Goal: Information Seeking & Learning: Check status

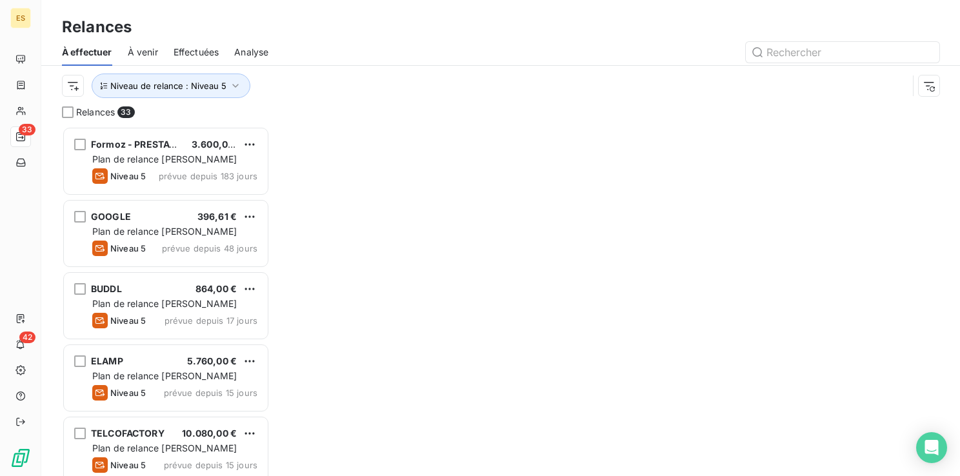
scroll to position [340, 197]
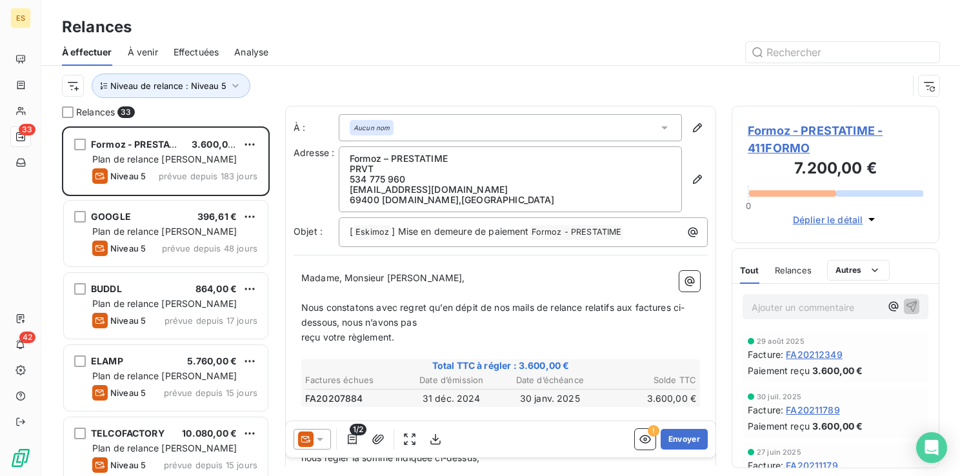
click at [622, 29] on div "Relances" at bounding box center [500, 26] width 919 height 23
click at [934, 450] on icon "Open Intercom Messenger" at bounding box center [931, 447] width 17 height 17
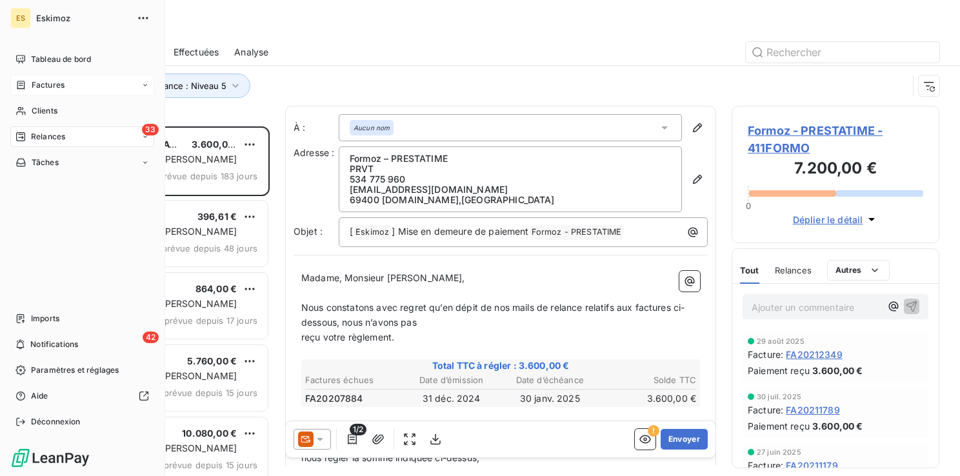
click at [52, 87] on span "Factures" at bounding box center [48, 85] width 33 height 12
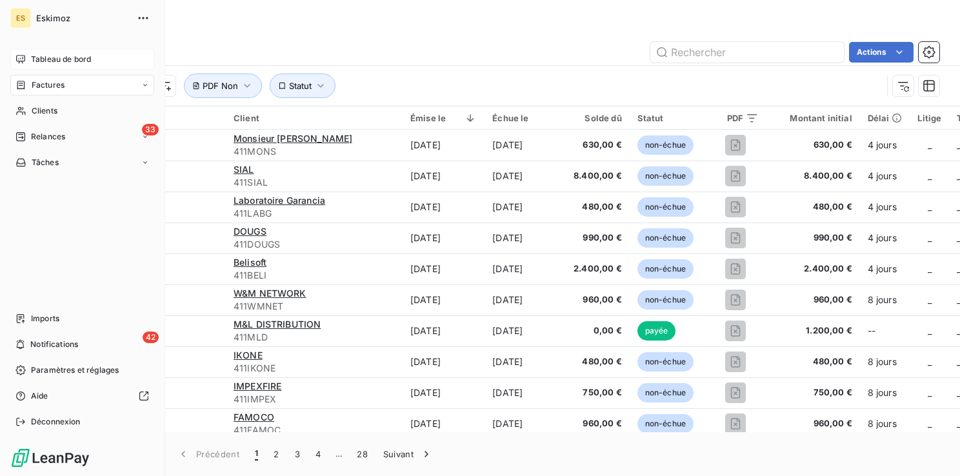
click at [52, 55] on span "Tableau de bord" at bounding box center [61, 60] width 60 height 12
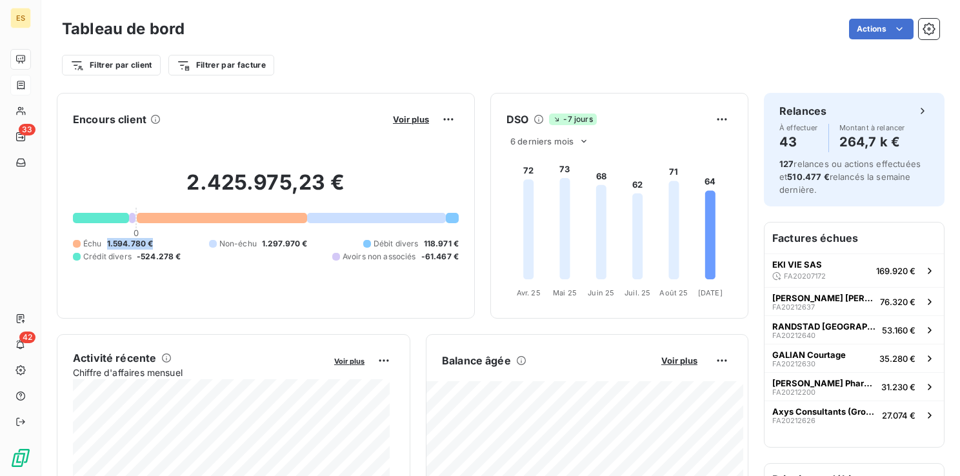
drag, startPoint x: 104, startPoint y: 241, endPoint x: 152, endPoint y: 245, distance: 47.9
click at [152, 245] on div "Échu 1.594.780 €" at bounding box center [113, 244] width 80 height 12
click at [90, 152] on div "2.425.975,23 € 0 Échu 1.594.780 € Non-échu 1.297.970 € Débit divers 118.971 € C…" at bounding box center [266, 216] width 386 height 173
click at [579, 141] on icon at bounding box center [584, 141] width 10 height 10
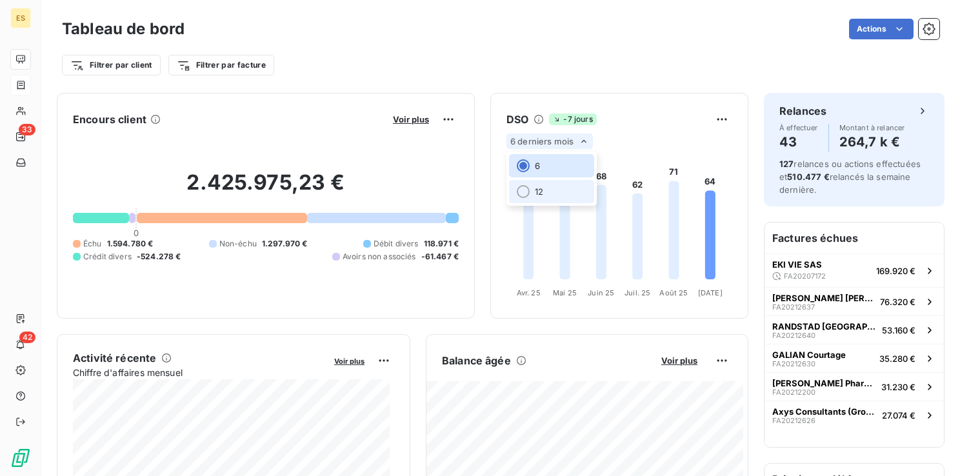
click at [531, 190] on li "12" at bounding box center [551, 191] width 85 height 23
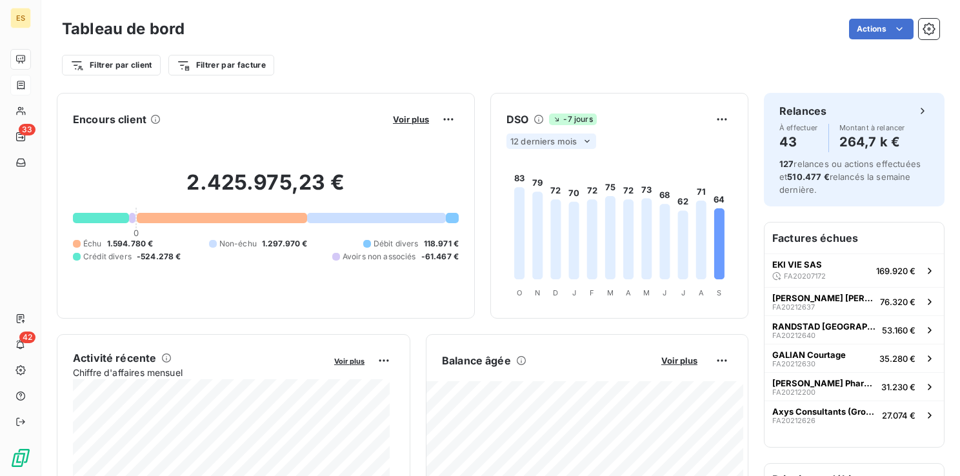
click at [553, 295] on tspan "D" at bounding box center [555, 292] width 5 height 9
